Goal: Information Seeking & Learning: Learn about a topic

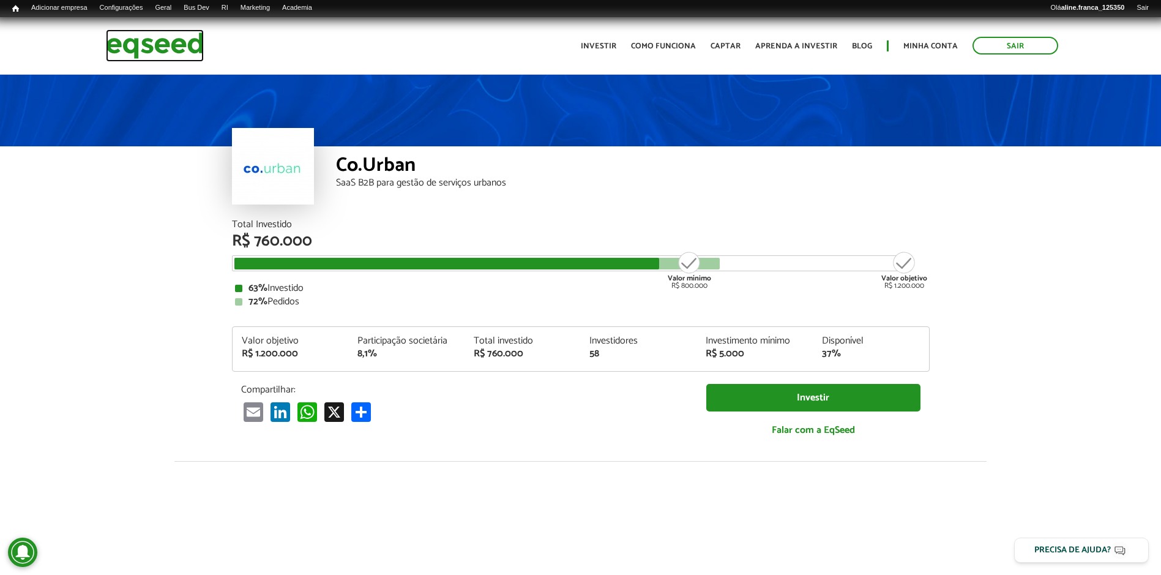
click at [142, 42] on img at bounding box center [155, 45] width 98 height 32
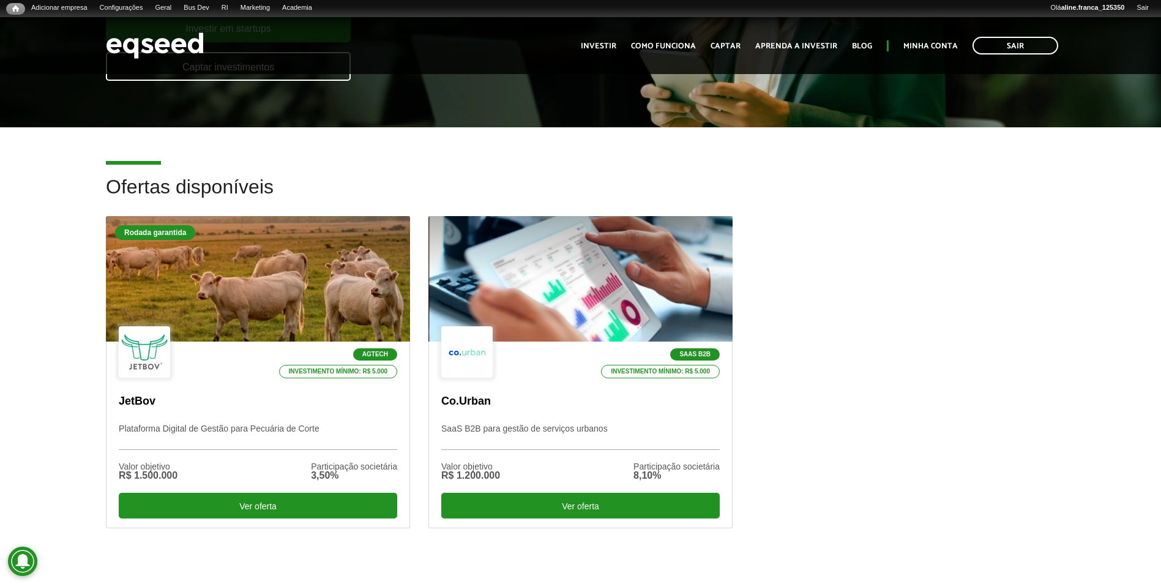
scroll to position [245, 0]
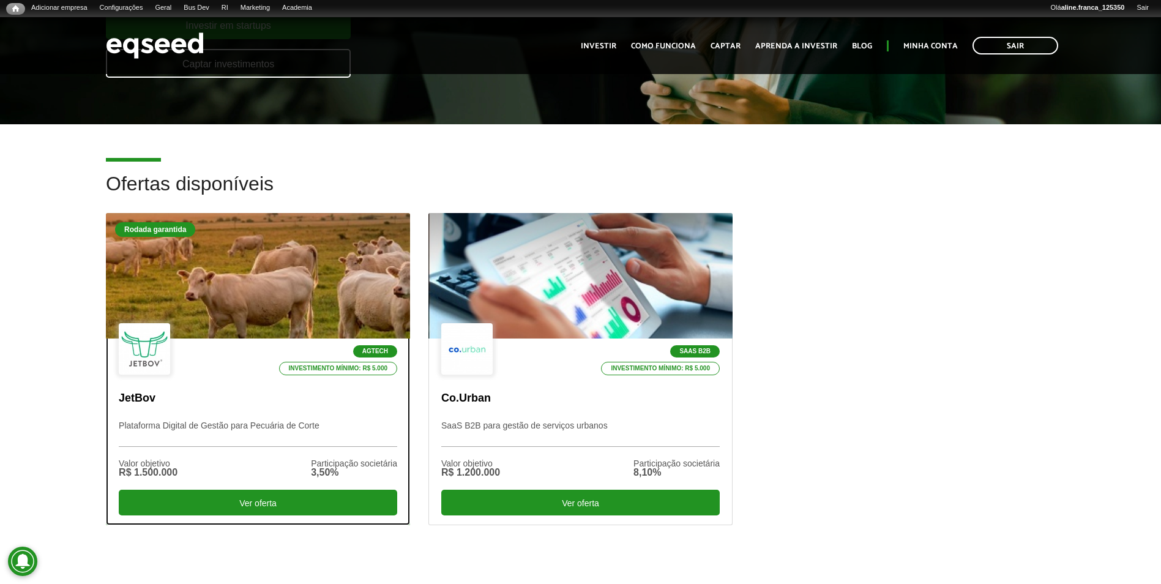
click at [180, 241] on div at bounding box center [257, 276] width 365 height 151
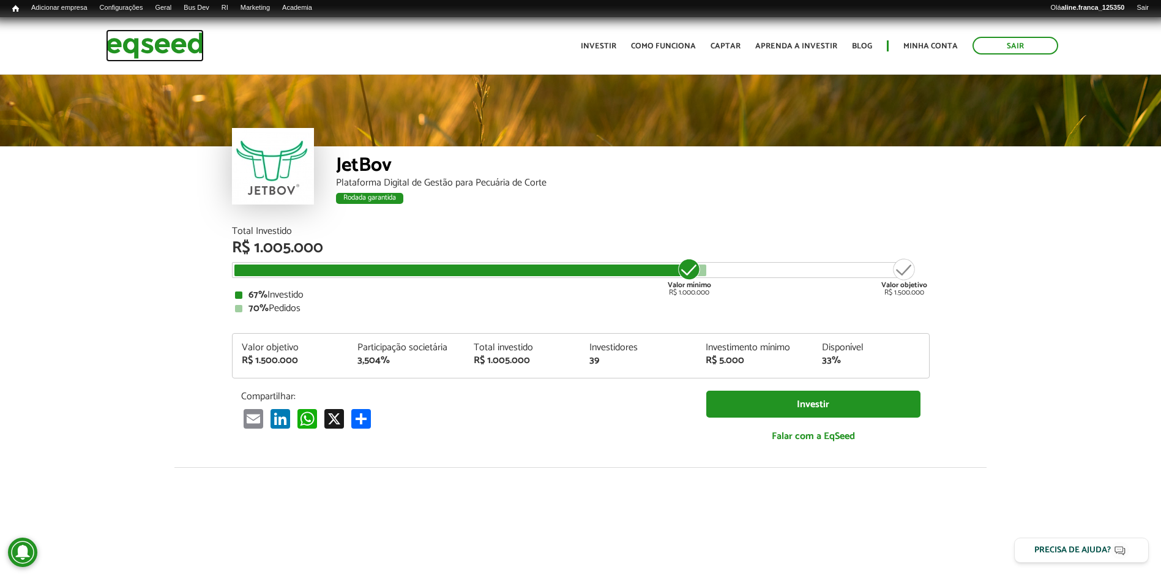
click at [137, 48] on img at bounding box center [155, 45] width 98 height 32
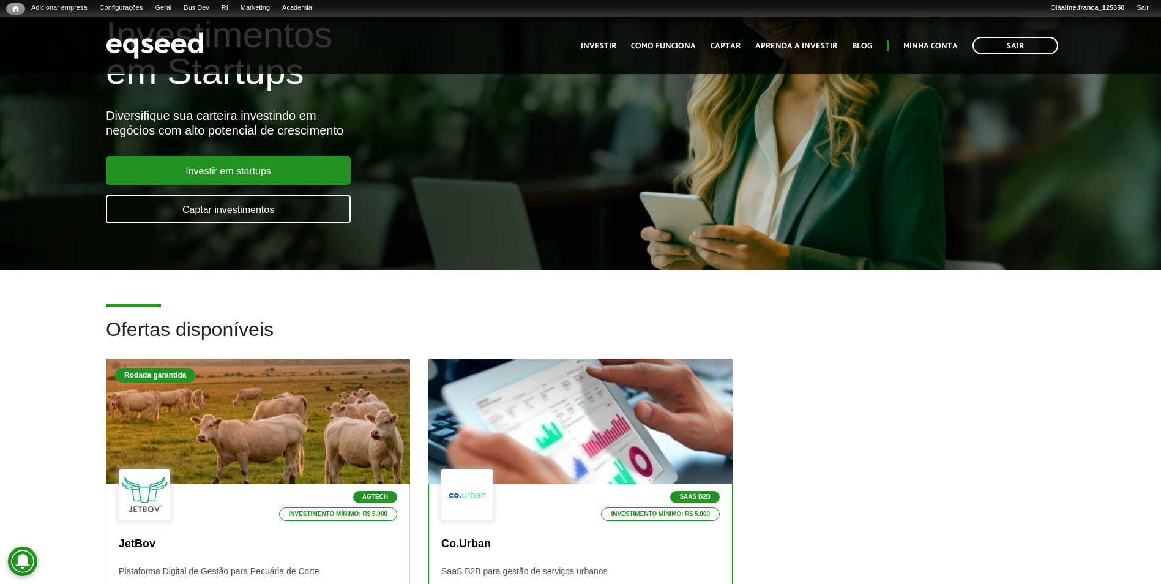
scroll to position [122, 0]
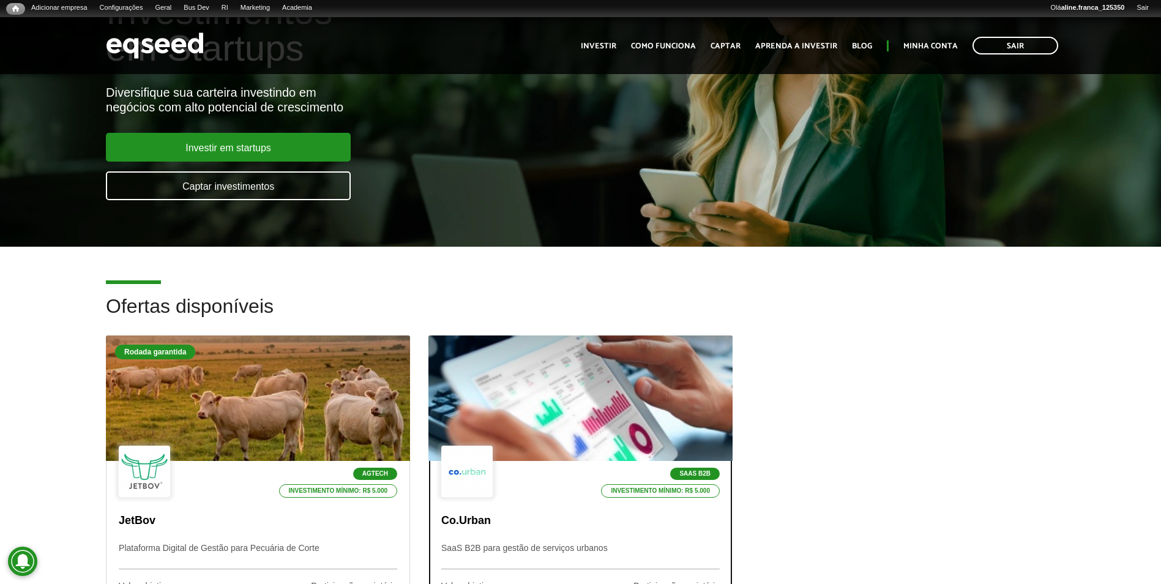
click at [626, 397] on div at bounding box center [580, 398] width 365 height 151
